Goal: Transaction & Acquisition: Purchase product/service

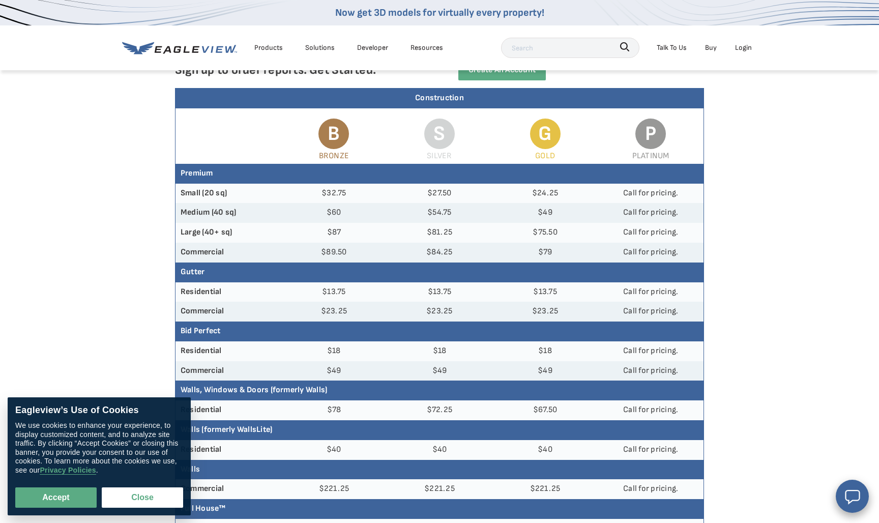
scroll to position [83, 0]
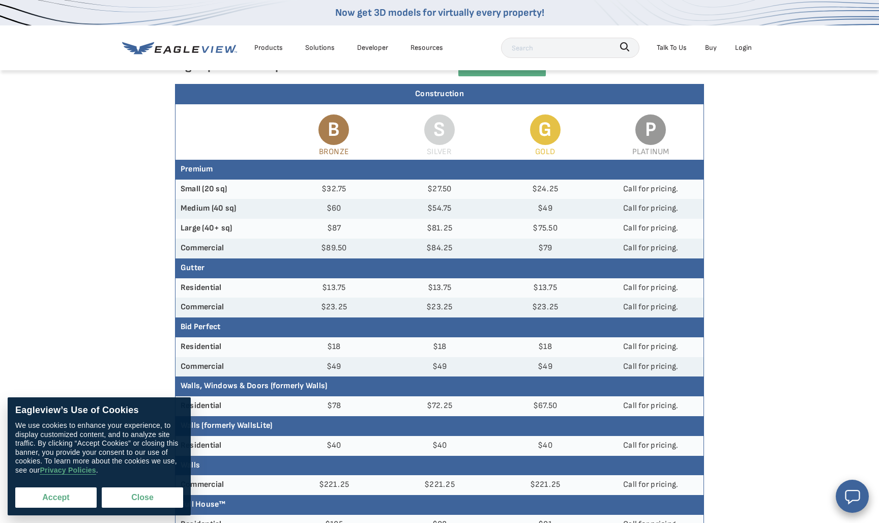
click at [51, 495] on button "Accept" at bounding box center [55, 497] width 81 height 20
checkbox input "true"
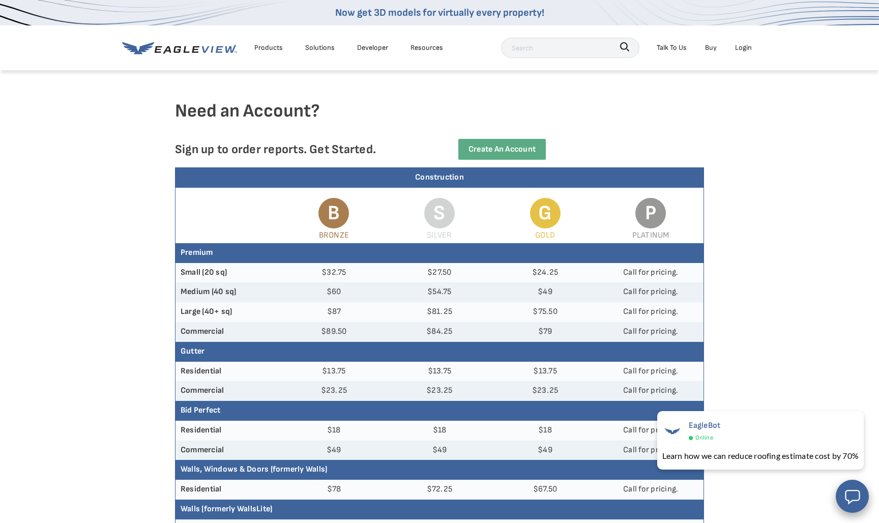
scroll to position [0, 0]
click at [712, 43] on link "Buy" at bounding box center [711, 47] width 12 height 13
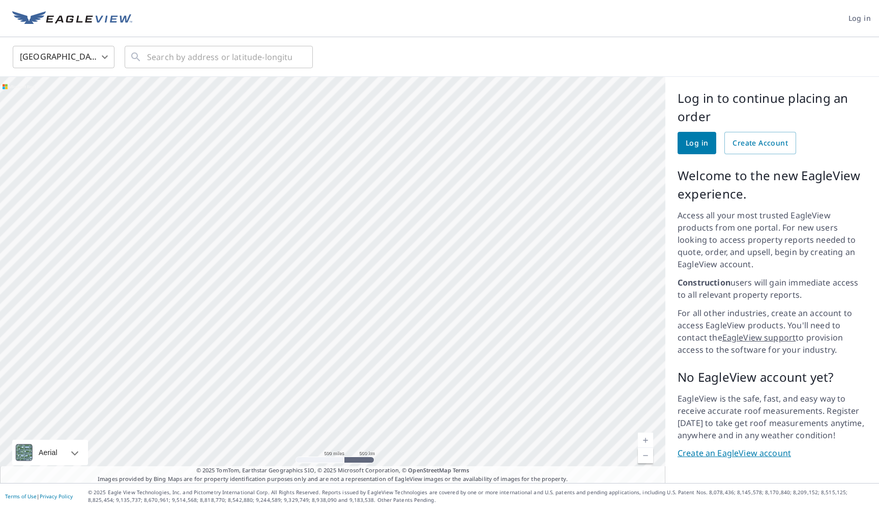
click at [725, 447] on link "Create an EagleView account" at bounding box center [772, 453] width 189 height 12
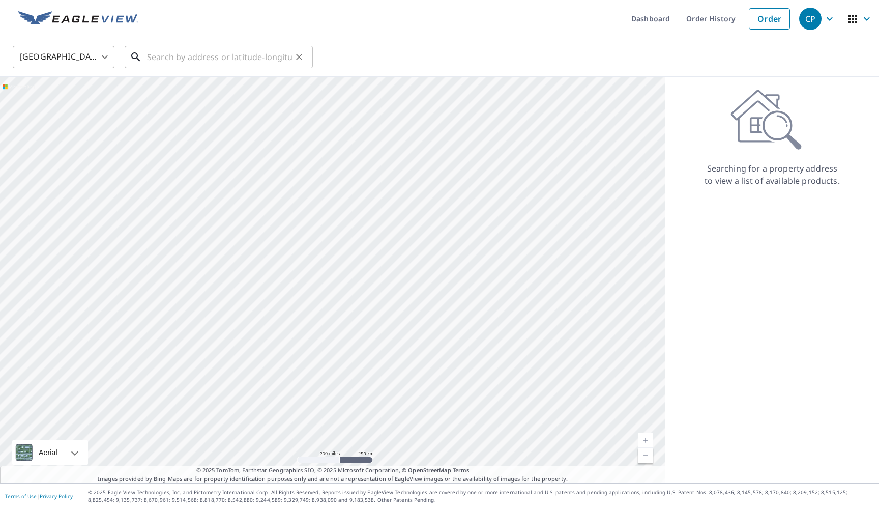
click at [197, 56] on input "text" at bounding box center [219, 57] width 145 height 28
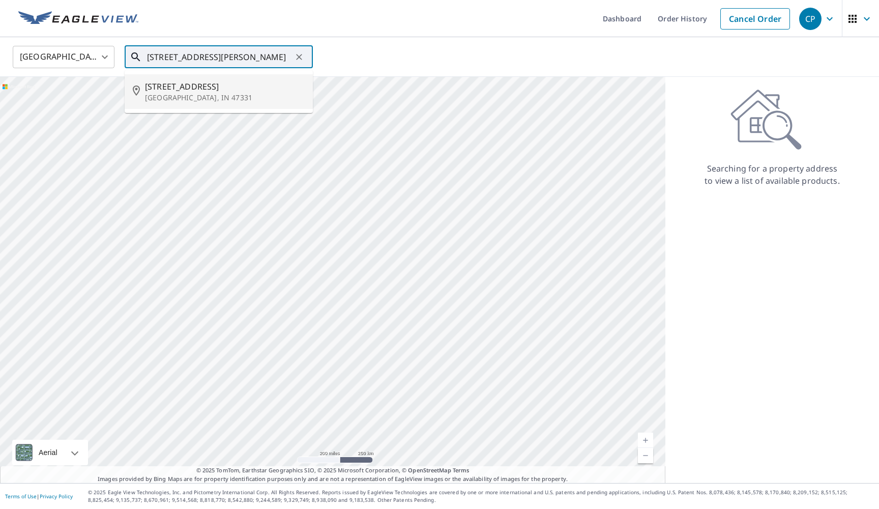
click at [192, 88] on span "[STREET_ADDRESS]" at bounding box center [225, 86] width 160 height 12
type input "[STREET_ADDRESS][PERSON_NAME]"
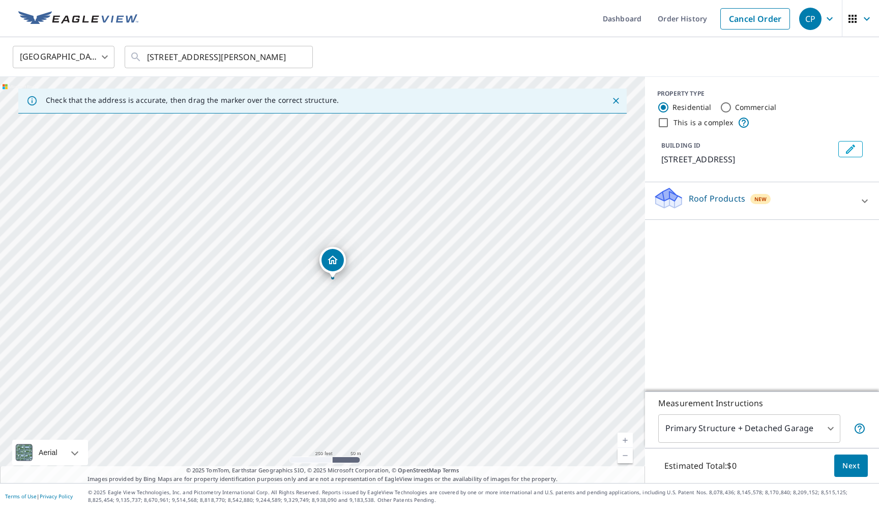
click at [864, 199] on icon at bounding box center [865, 201] width 12 height 12
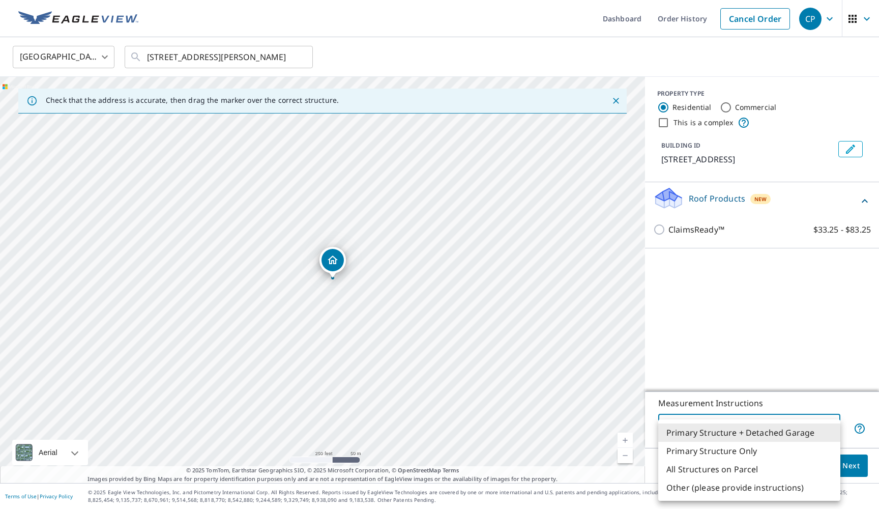
click at [830, 427] on body "CP CP Dashboard Order History Cancel Order CP United States US ​ 236 Hickory Dr…" at bounding box center [439, 254] width 879 height 509
click at [768, 430] on li "Primary Structure + Detached Garage" at bounding box center [749, 432] width 182 height 18
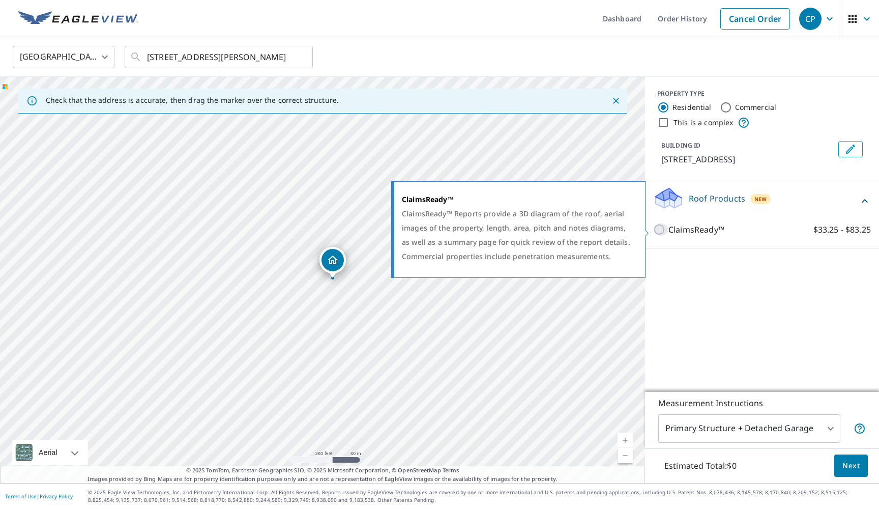
click at [662, 230] on input "ClaimsReady™ $33.25 - $83.25" at bounding box center [660, 229] width 15 height 12
checkbox input "true"
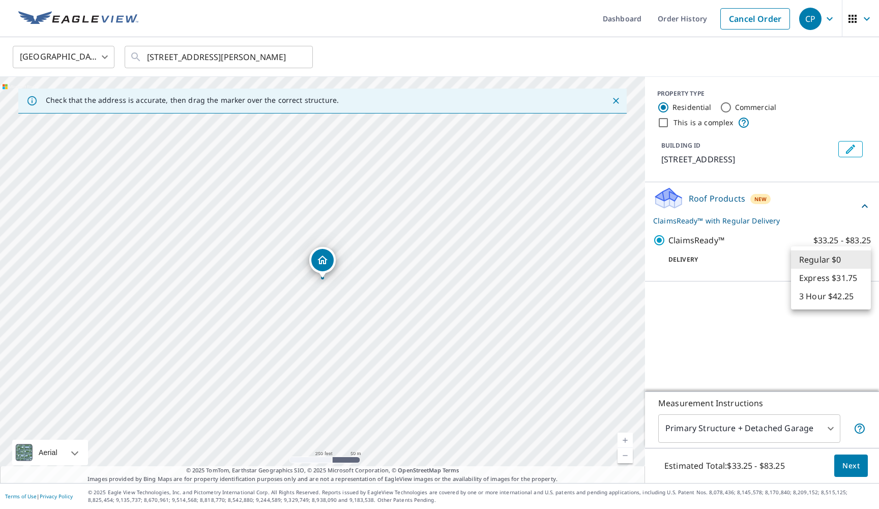
click at [863, 256] on body "CP CP Dashboard Order History Cancel Order CP United States US ​ 236 Hickory Dr…" at bounding box center [439, 254] width 879 height 509
click at [863, 256] on li "Regular $0" at bounding box center [831, 259] width 80 height 18
click at [862, 256] on body "CP CP Dashboard Order History Cancel Order CP United States US ​ 236 Hickory Dr…" at bounding box center [439, 254] width 879 height 509
click at [862, 256] on li "Regular $0" at bounding box center [831, 259] width 80 height 18
click at [859, 255] on body "CP CP Dashboard Order History Cancel Order CP United States US ​ 236 Hickory Dr…" at bounding box center [439, 254] width 879 height 509
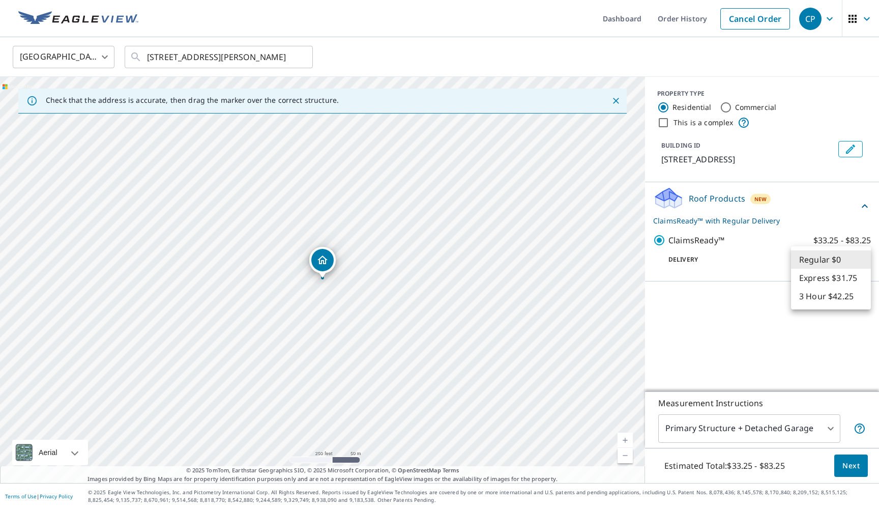
click at [742, 336] on div at bounding box center [439, 254] width 879 height 509
click at [863, 260] on body "CP CP Dashboard Order History Cancel Order CP United States US ​ 236 Hickory Dr…" at bounding box center [439, 254] width 879 height 509
click at [770, 344] on div at bounding box center [439, 254] width 879 height 509
click at [831, 424] on body "CP CP Dashboard Order History Cancel Order CP United States US ​ 236 Hickory Dr…" at bounding box center [439, 254] width 879 height 509
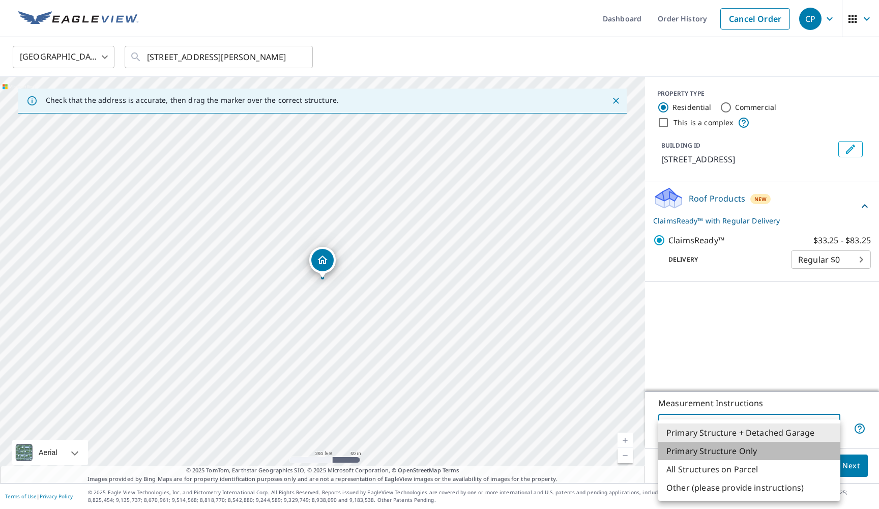
click at [771, 452] on li "Primary Structure Only" at bounding box center [749, 451] width 182 height 18
type input "2"
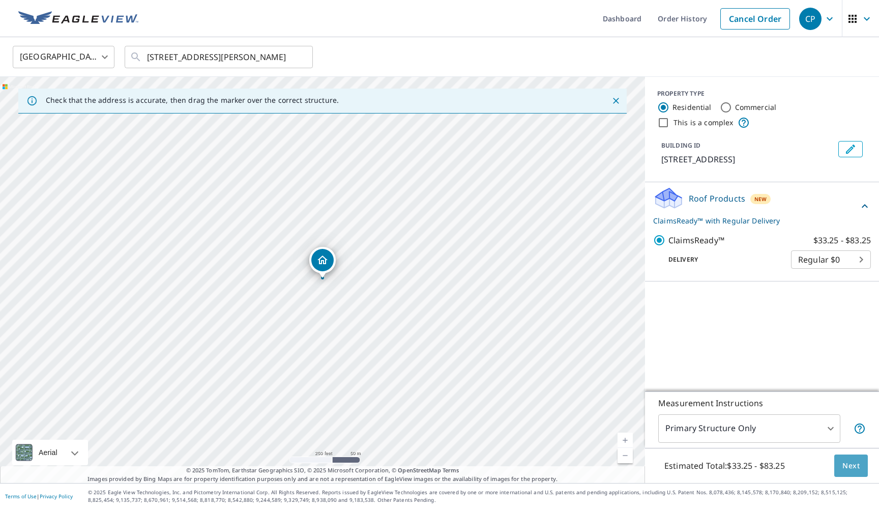
click at [854, 458] on button "Next" at bounding box center [851, 465] width 34 height 23
